Goal: Transaction & Acquisition: Purchase product/service

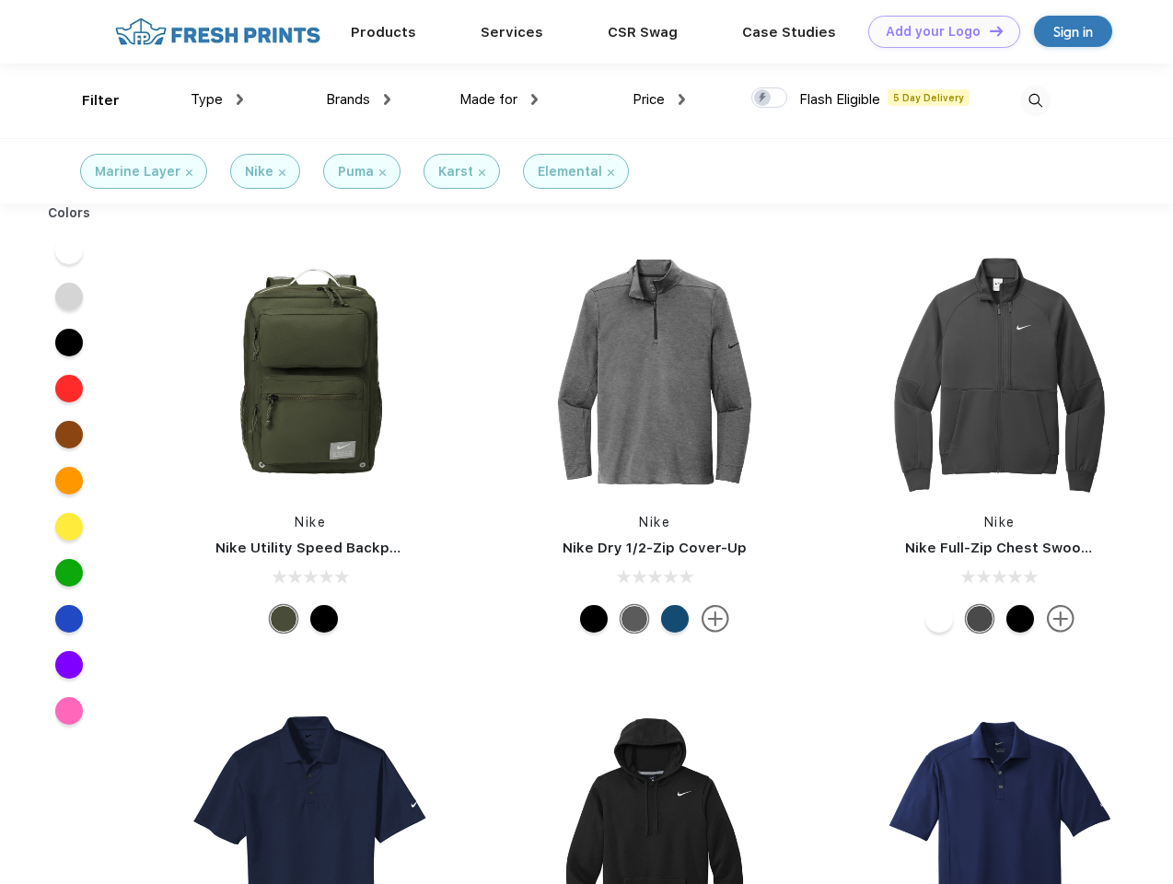
click at [938, 31] on link "Add your Logo Design Tool" at bounding box center [945, 32] width 152 height 32
click at [0, 0] on div "Design Tool" at bounding box center [0, 0] width 0 height 0
click at [988, 30] on link "Add your Logo Design Tool" at bounding box center [945, 32] width 152 height 32
click at [88, 100] on div "Filter" at bounding box center [101, 100] width 38 height 21
click at [217, 99] on span "Type" at bounding box center [207, 99] width 32 height 17
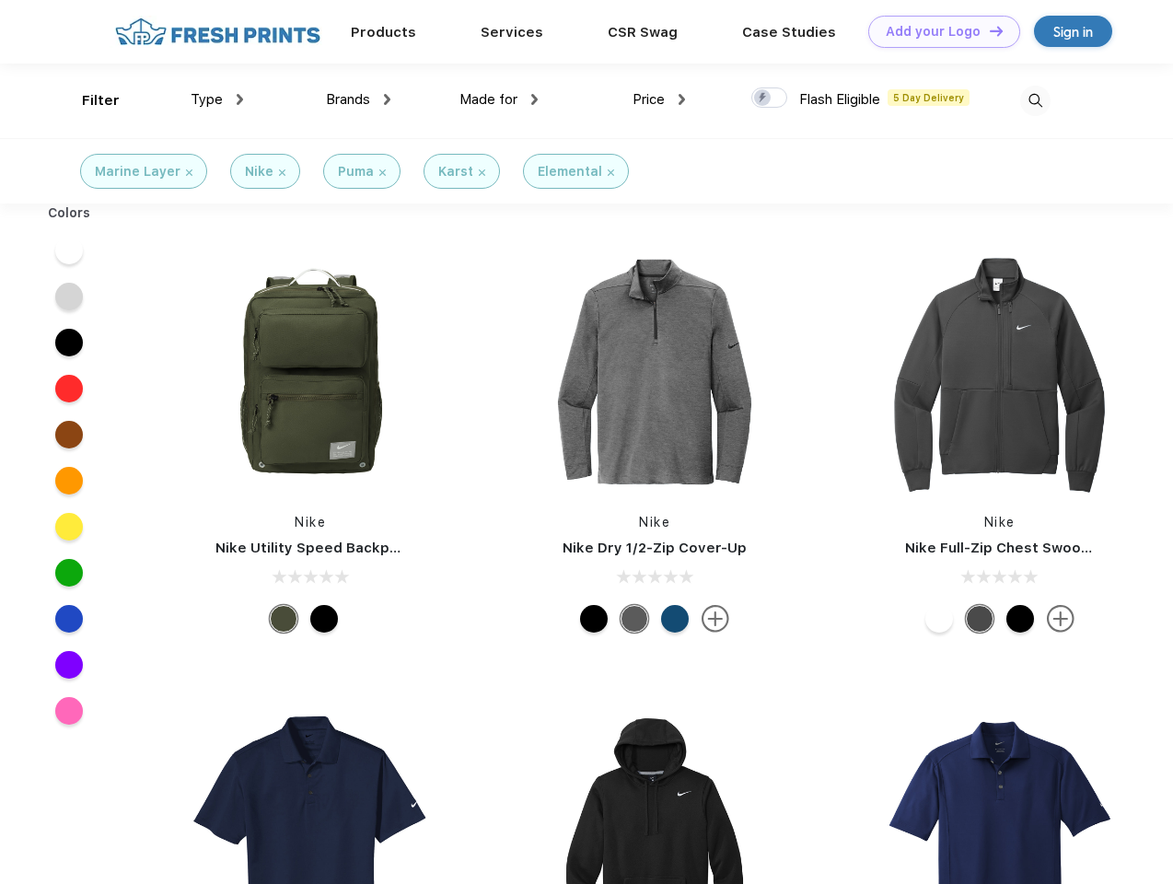
click at [358, 99] on span "Brands" at bounding box center [348, 99] width 44 height 17
click at [499, 99] on span "Made for" at bounding box center [489, 99] width 58 height 17
click at [659, 99] on span "Price" at bounding box center [649, 99] width 32 height 17
click at [770, 99] on div at bounding box center [770, 97] width 36 height 20
click at [764, 99] on input "checkbox" at bounding box center [758, 93] width 12 height 12
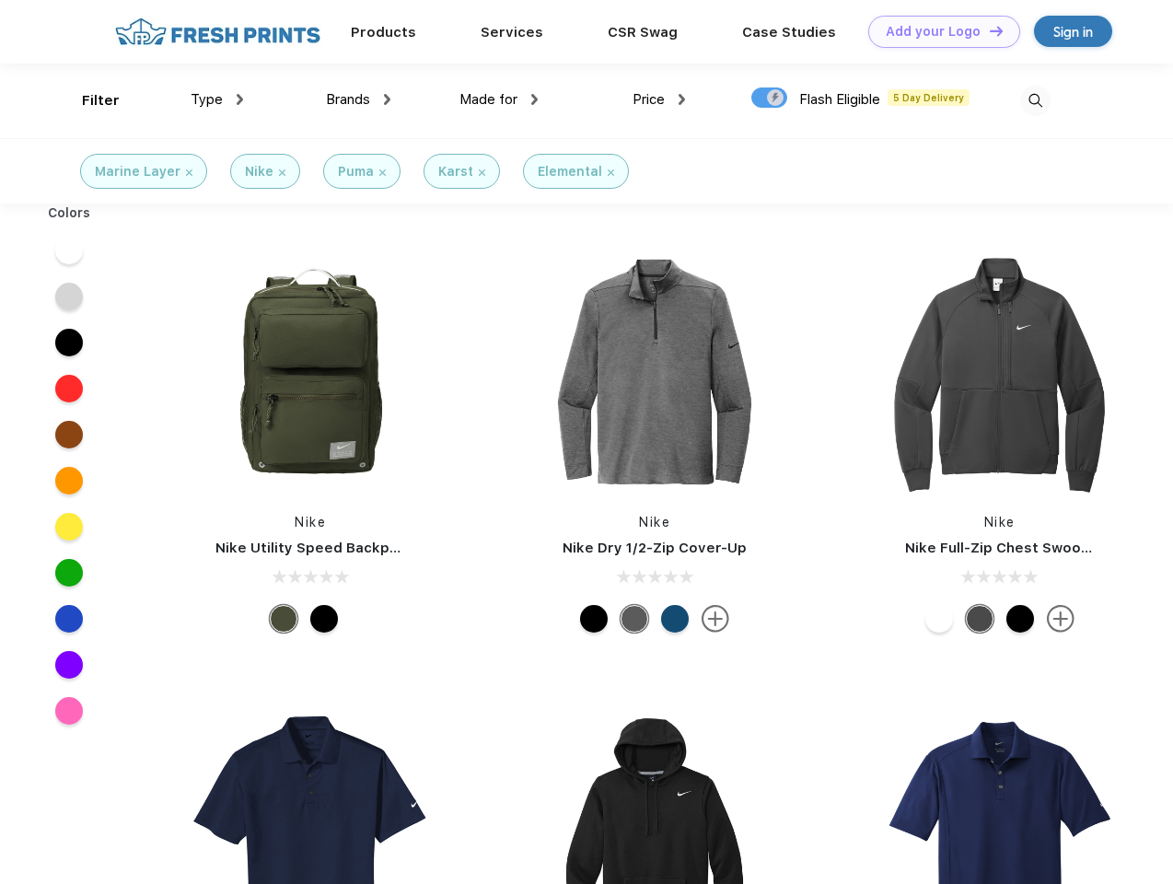
click at [1035, 100] on img at bounding box center [1035, 101] width 30 height 30
